Goal: Task Accomplishment & Management: Use online tool/utility

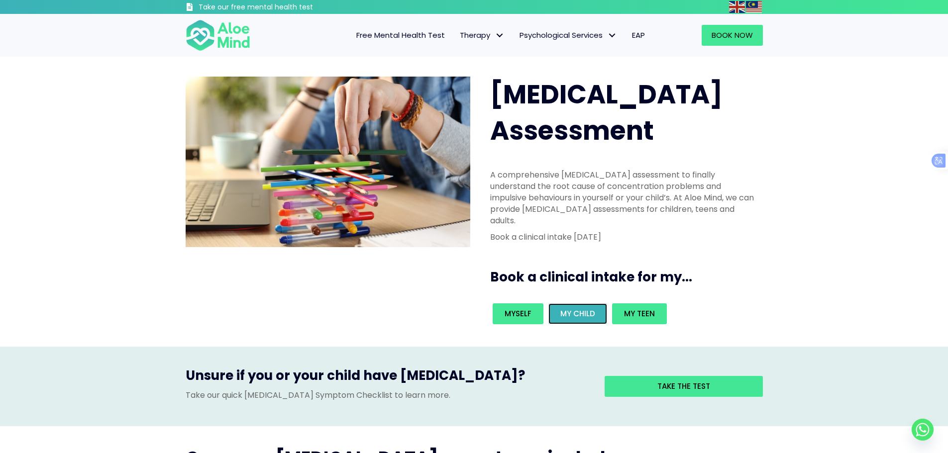
click at [563, 304] on link "My child" at bounding box center [578, 314] width 59 height 21
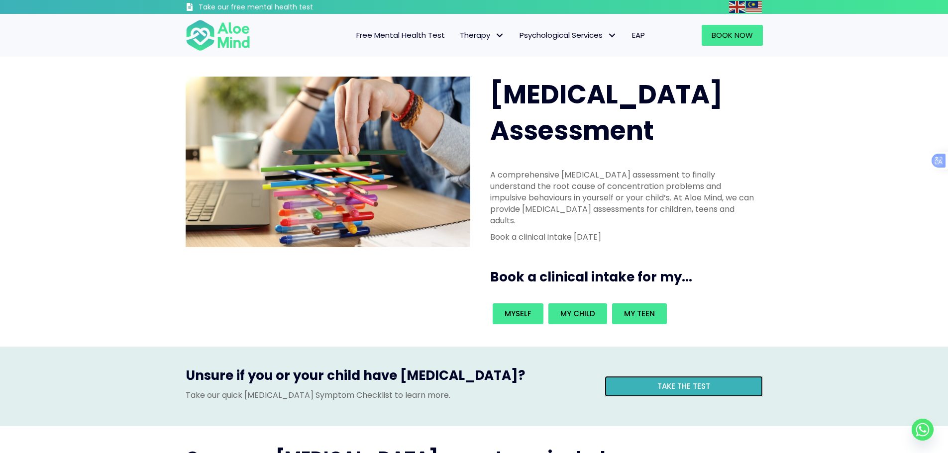
click at [715, 376] on link "Take the test" at bounding box center [684, 386] width 158 height 21
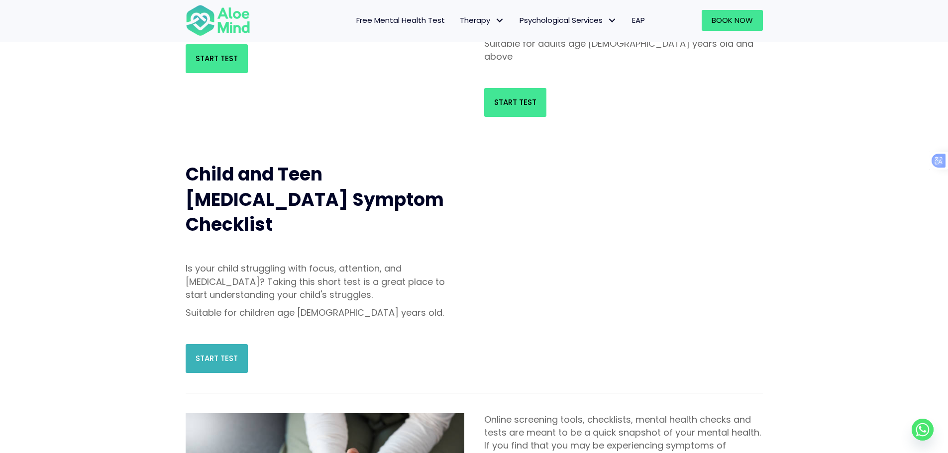
scroll to position [249, 0]
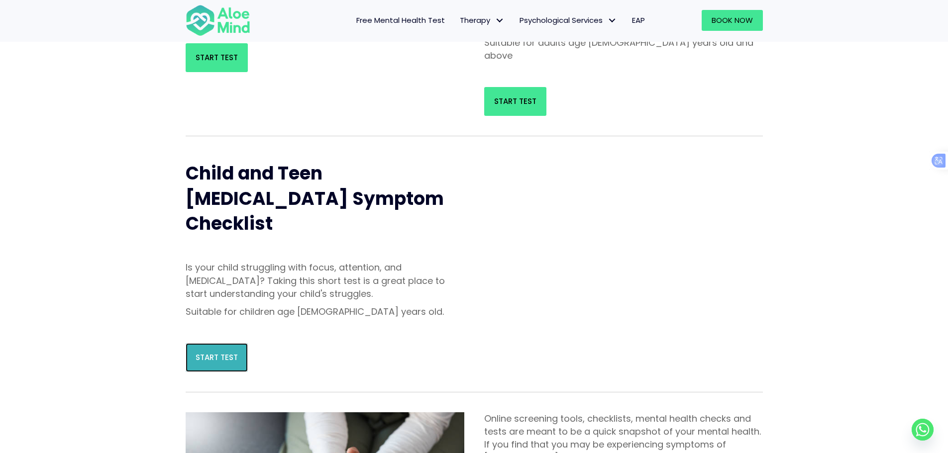
click at [245, 343] on link "Start Test" at bounding box center [217, 357] width 62 height 29
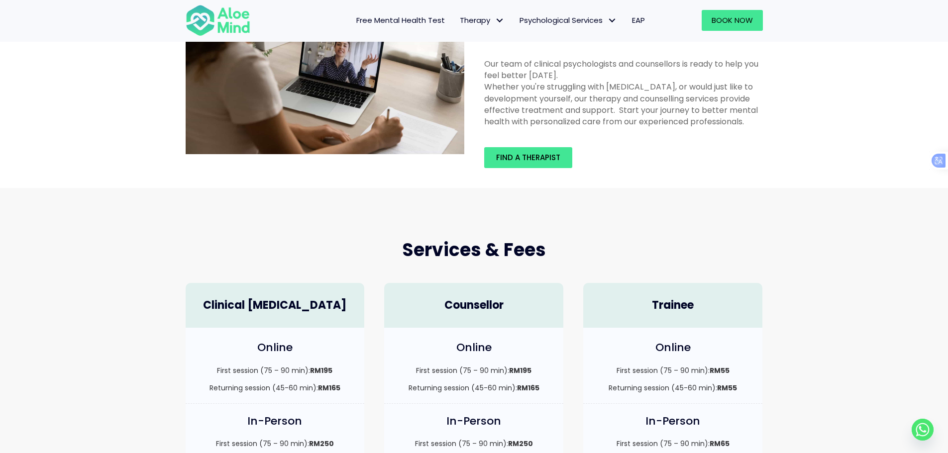
scroll to position [149, 0]
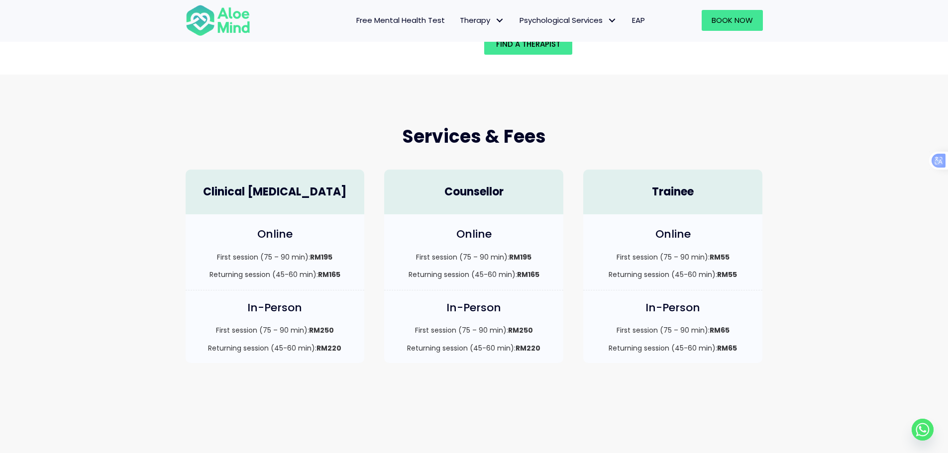
scroll to position [249, 0]
